Goal: Navigation & Orientation: Find specific page/section

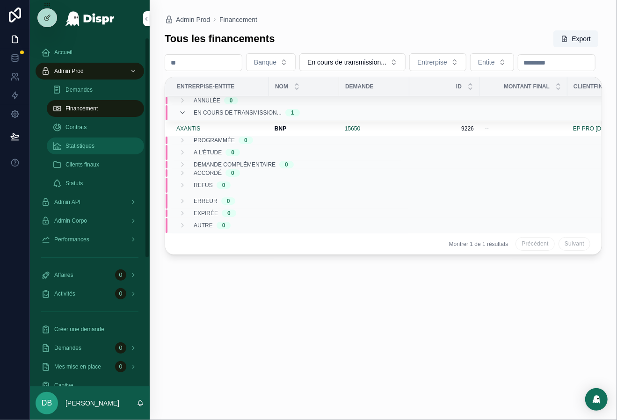
click at [110, 148] on div "Statistiques" at bounding box center [95, 146] width 86 height 15
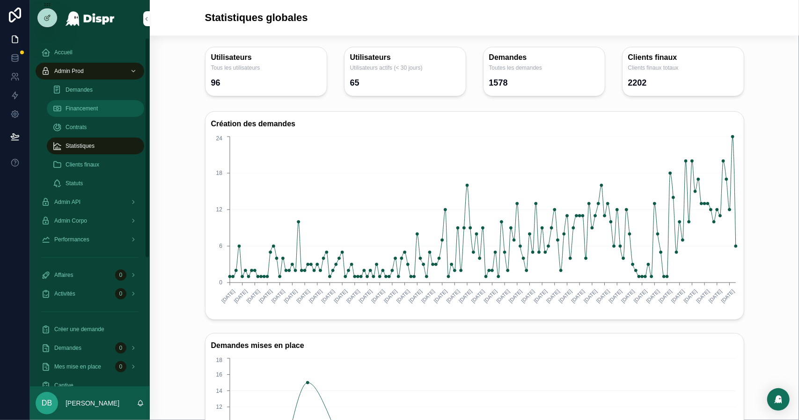
click at [98, 109] on span "Financement" at bounding box center [82, 108] width 32 height 7
click at [110, 103] on div "Financement" at bounding box center [95, 108] width 86 height 15
